Goal: Navigation & Orientation: Go to known website

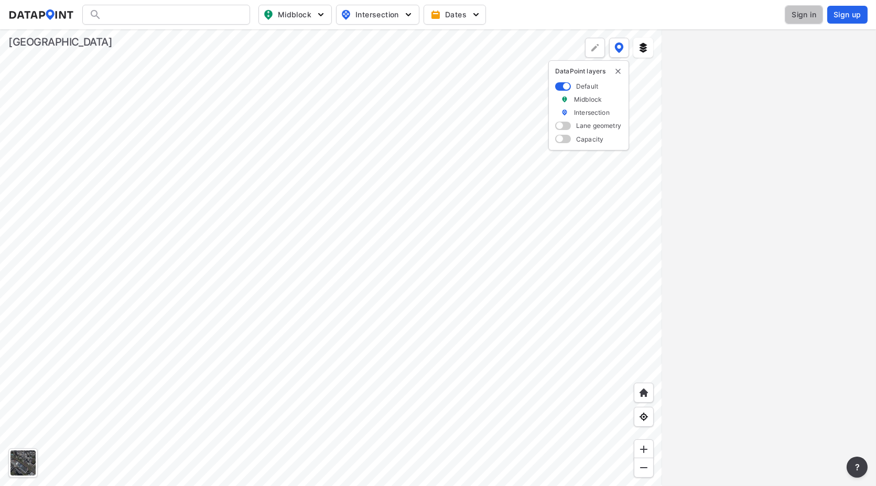
click at [811, 16] on span "Sign in" at bounding box center [804, 14] width 25 height 10
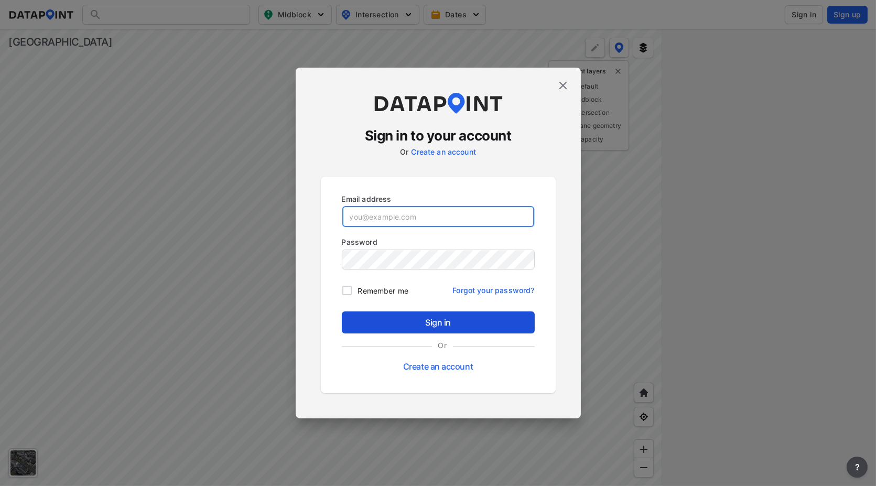
type input "[EMAIL_ADDRESS][DOMAIN_NAME]"
click at [434, 317] on span "Sign in" at bounding box center [438, 322] width 176 height 13
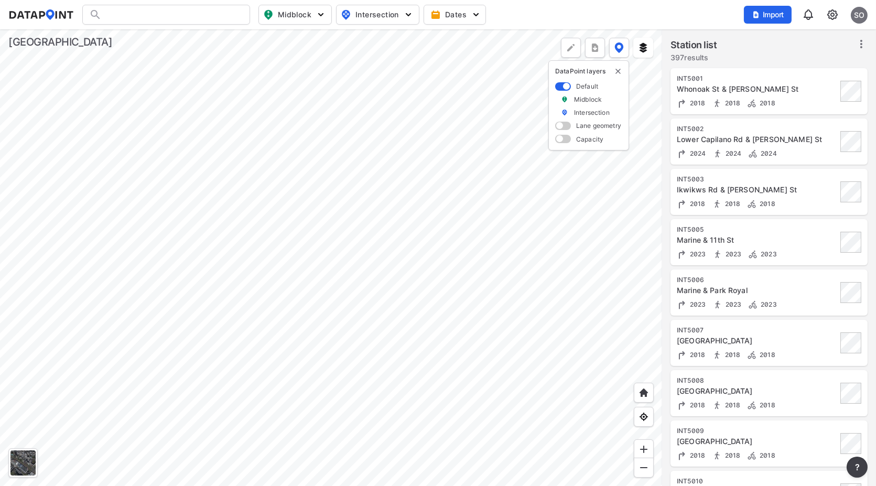
click at [254, 132] on div at bounding box center [331, 257] width 662 height 457
click at [223, 119] on div at bounding box center [331, 257] width 662 height 457
click at [210, 386] on div at bounding box center [331, 257] width 662 height 457
